Goal: Task Accomplishment & Management: Use online tool/utility

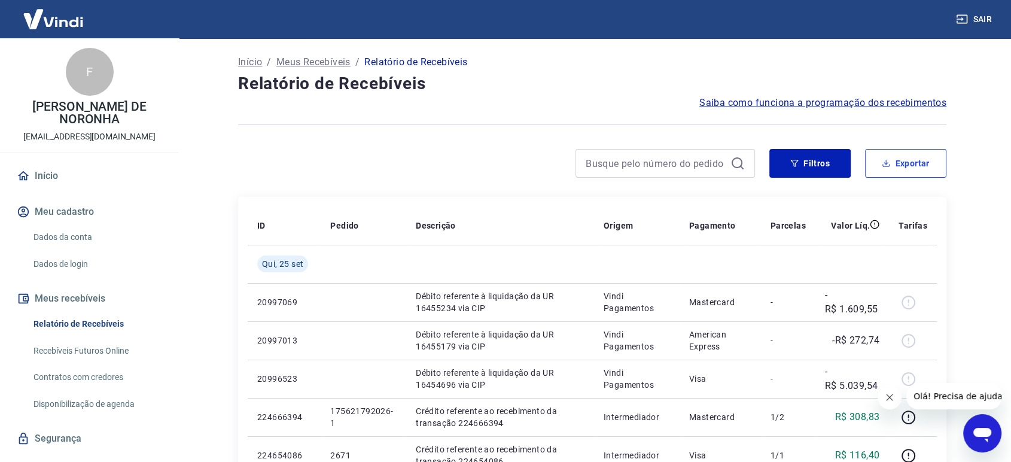
click at [910, 165] on button "Exportar" at bounding box center [905, 163] width 81 height 29
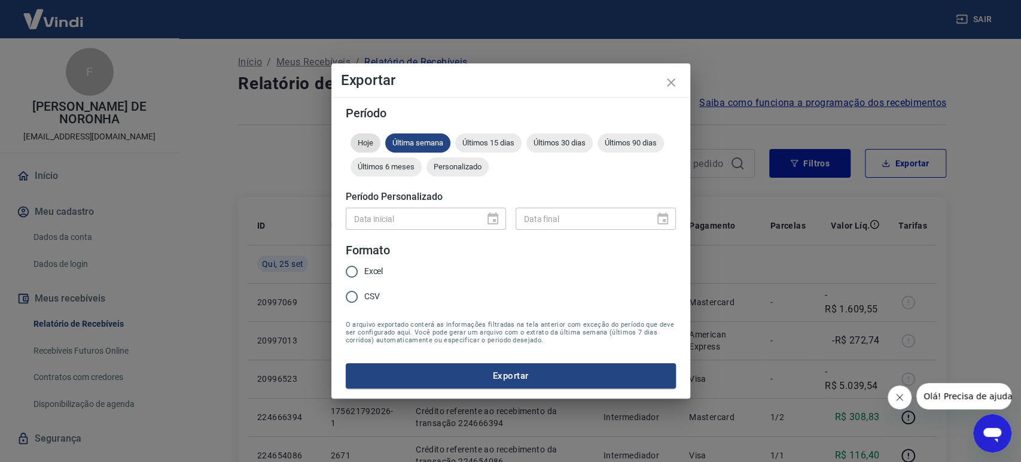
click at [370, 141] on span "Hoje" at bounding box center [366, 142] width 30 height 9
click at [366, 276] on span "Excel" at bounding box center [373, 271] width 19 height 13
click at [364, 276] on input "Excel" at bounding box center [351, 271] width 25 height 25
radio input "true"
click at [526, 369] on button "Exportar" at bounding box center [511, 375] width 330 height 25
